Goal: Check status: Check status

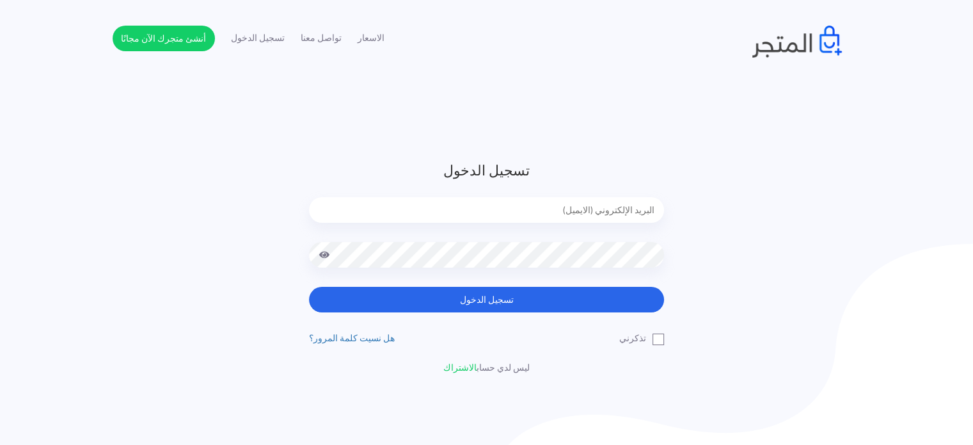
click at [612, 206] on input "email" at bounding box center [486, 210] width 355 height 26
click at [539, 212] on input "email" at bounding box center [486, 210] width 355 height 26
type input "diaraest2024@gmail.com"
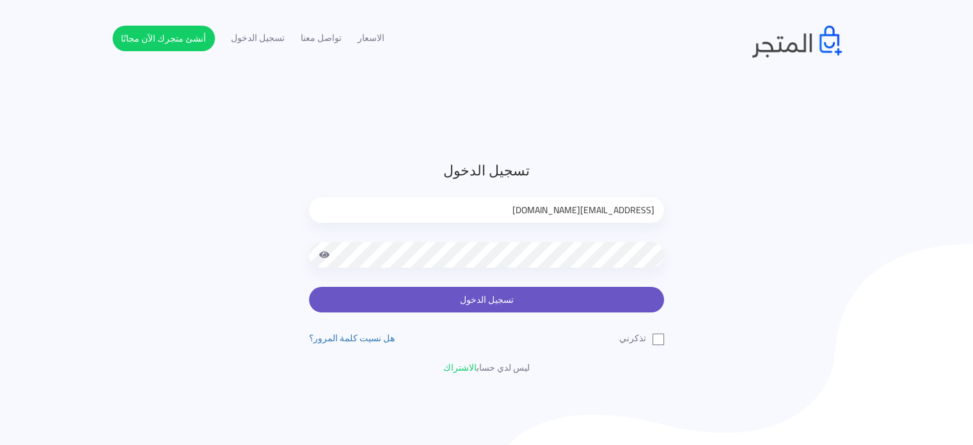
click at [548, 299] on button "تسجيل الدخول" at bounding box center [486, 300] width 355 height 26
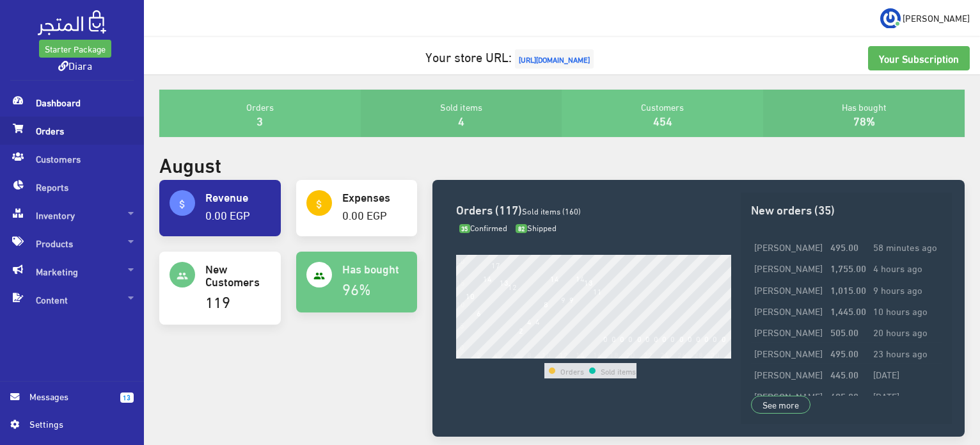
click at [29, 123] on span "Orders" at bounding box center [71, 130] width 123 height 28
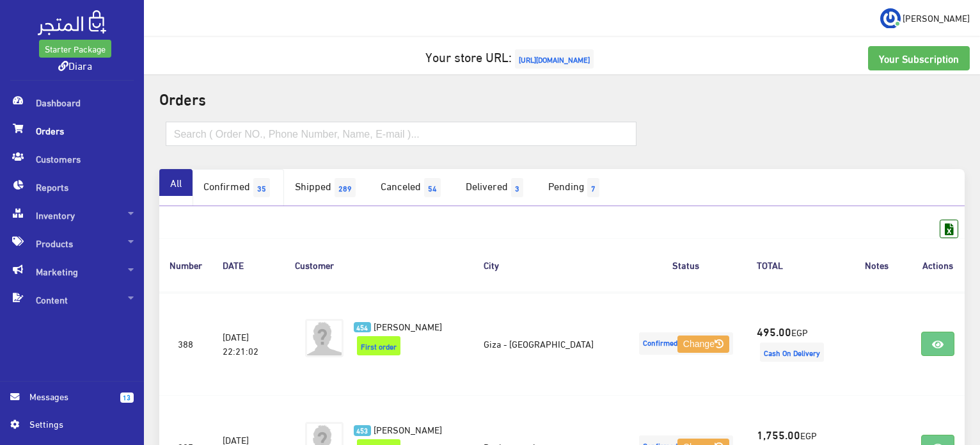
click at [233, 183] on link "Confirmed 35" at bounding box center [238, 187] width 91 height 37
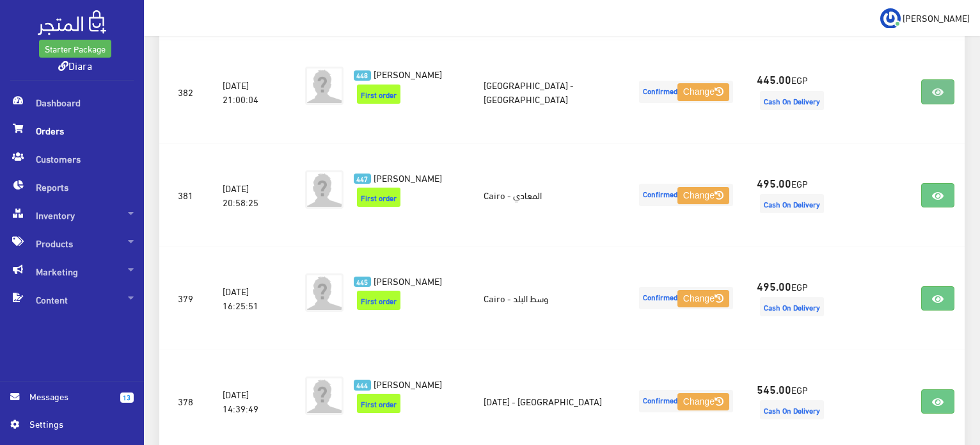
scroll to position [916, 0]
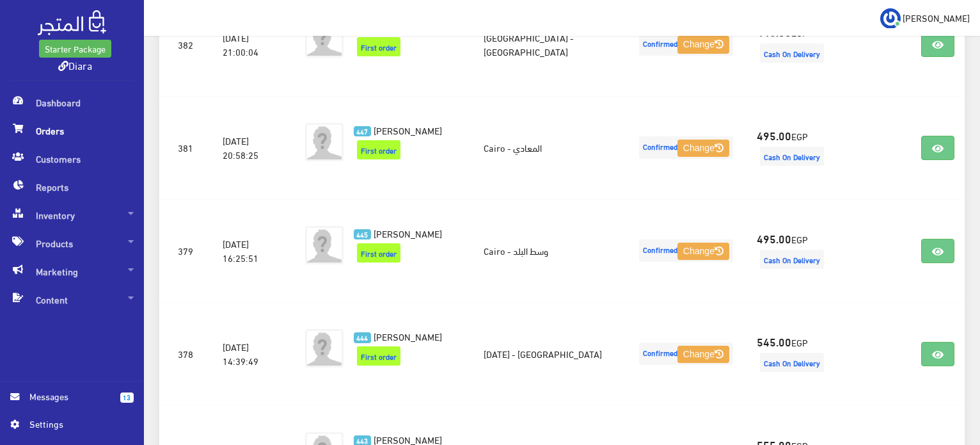
click at [68, 132] on span "Orders" at bounding box center [71, 130] width 123 height 28
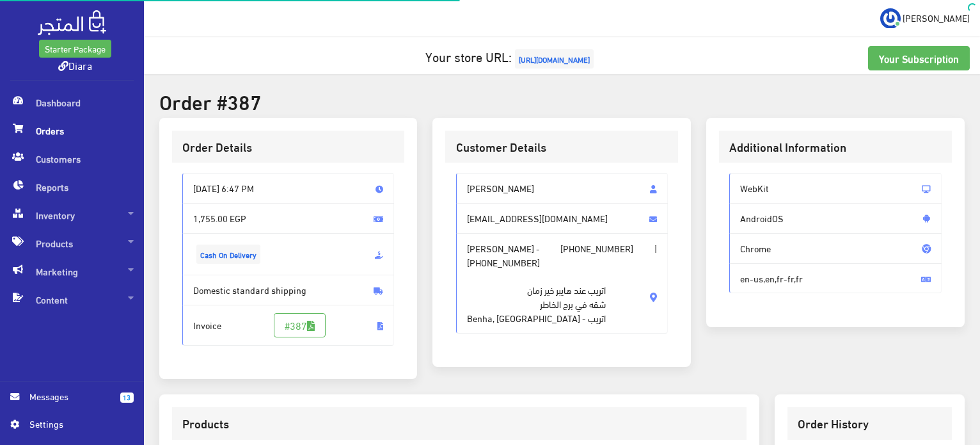
scroll to position [504, 0]
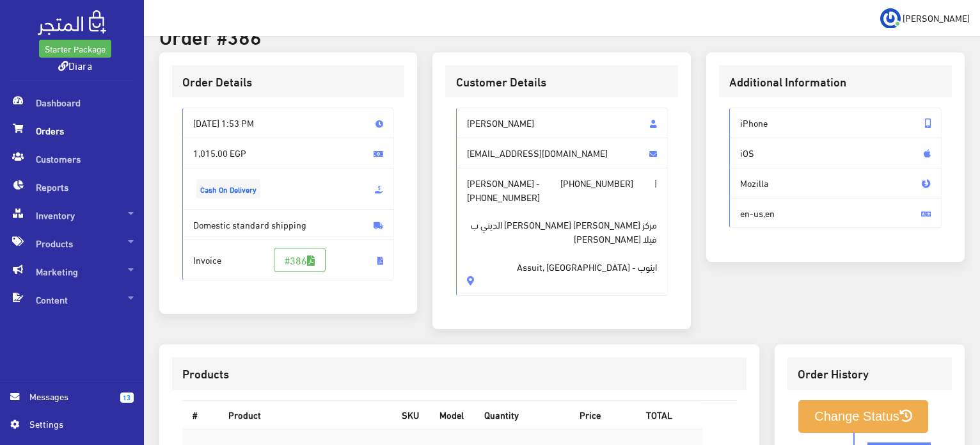
scroll to position [449, 0]
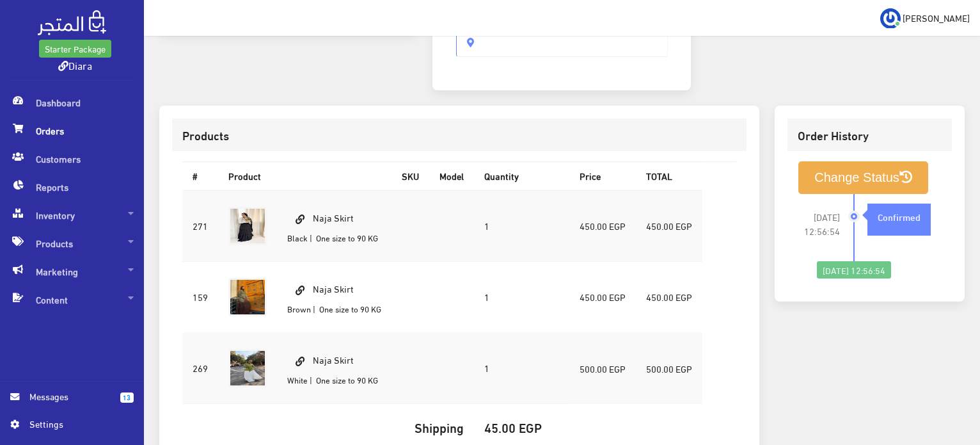
scroll to position [342, 0]
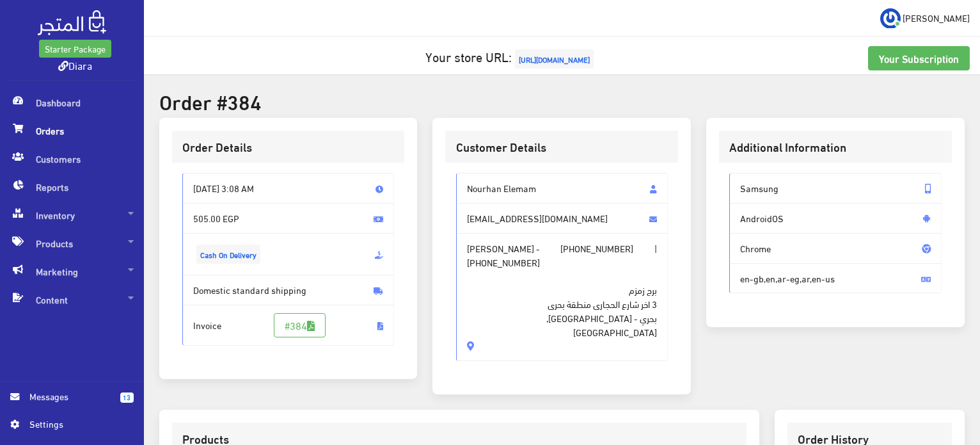
scroll to position [362, 0]
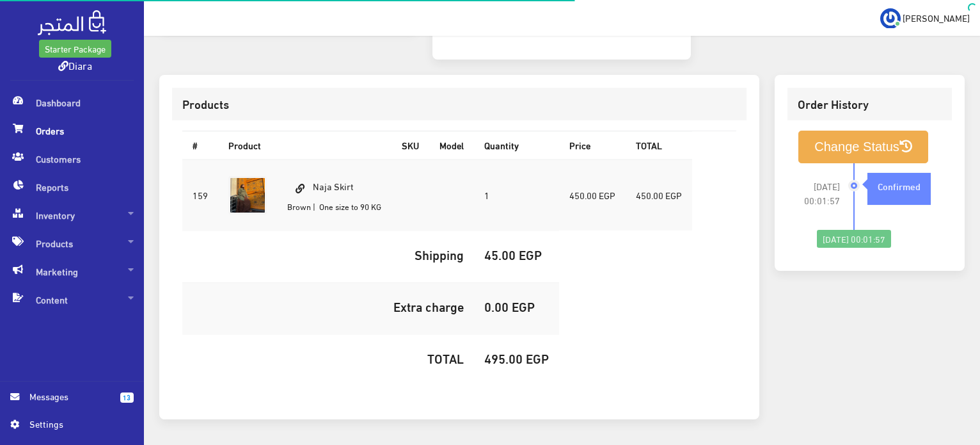
scroll to position [362, 0]
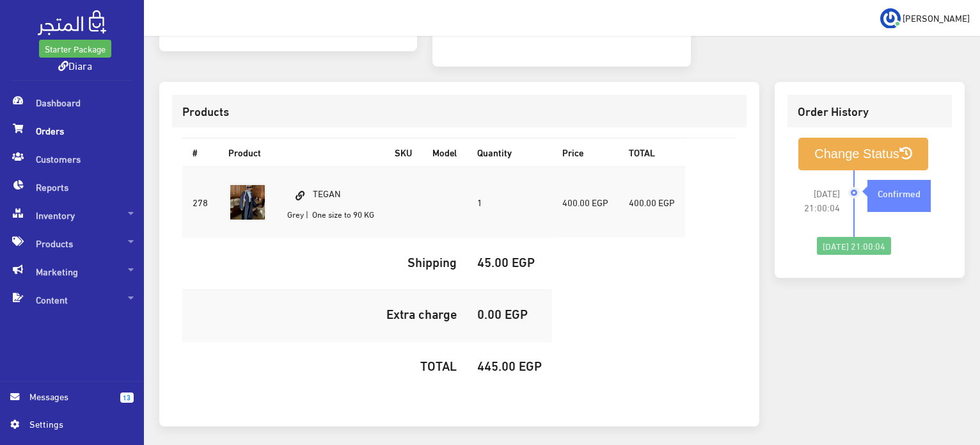
scroll to position [362, 0]
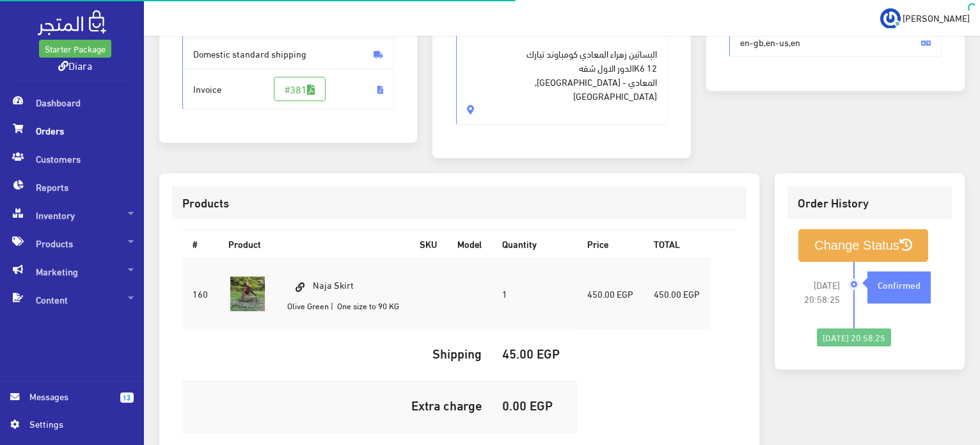
scroll to position [256, 0]
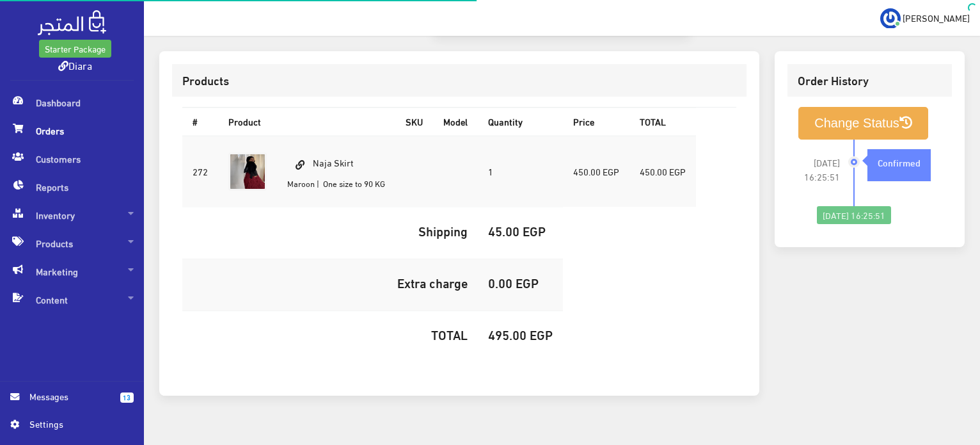
scroll to position [362, 0]
